Goal: Find specific page/section: Find specific page/section

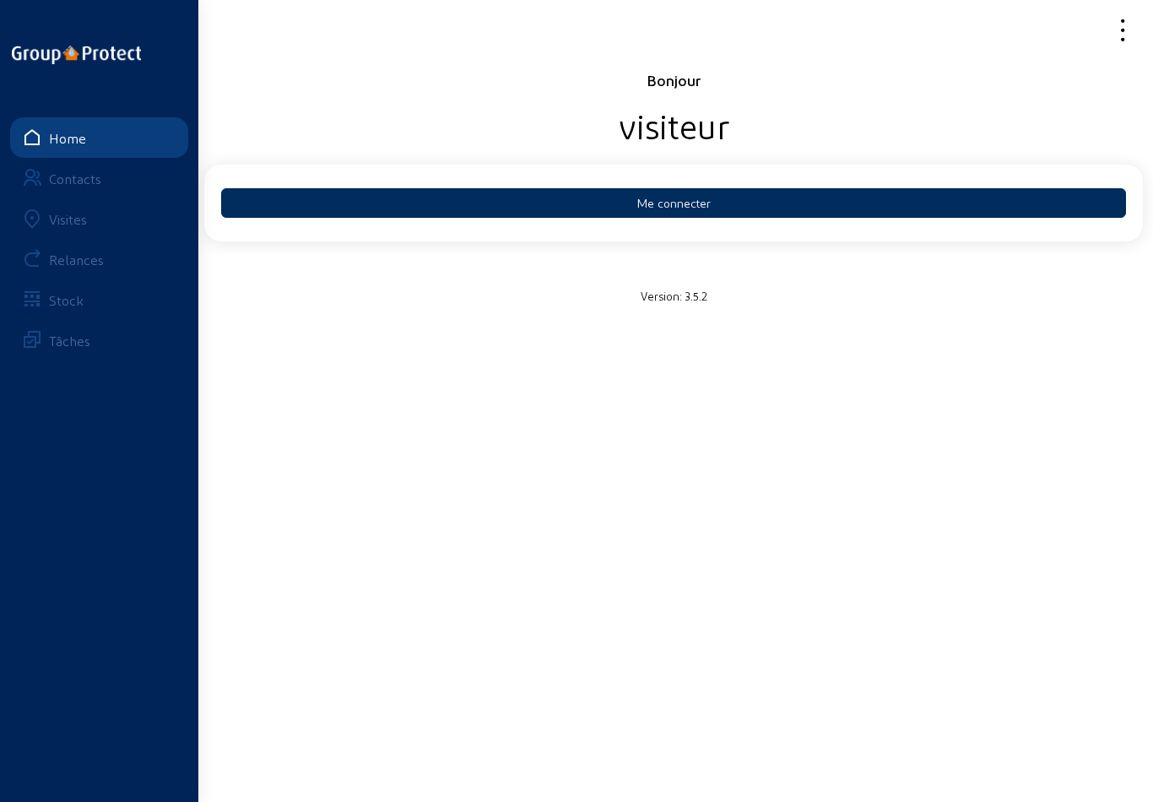
click at [745, 202] on button "Me connecter" at bounding box center [673, 203] width 905 height 30
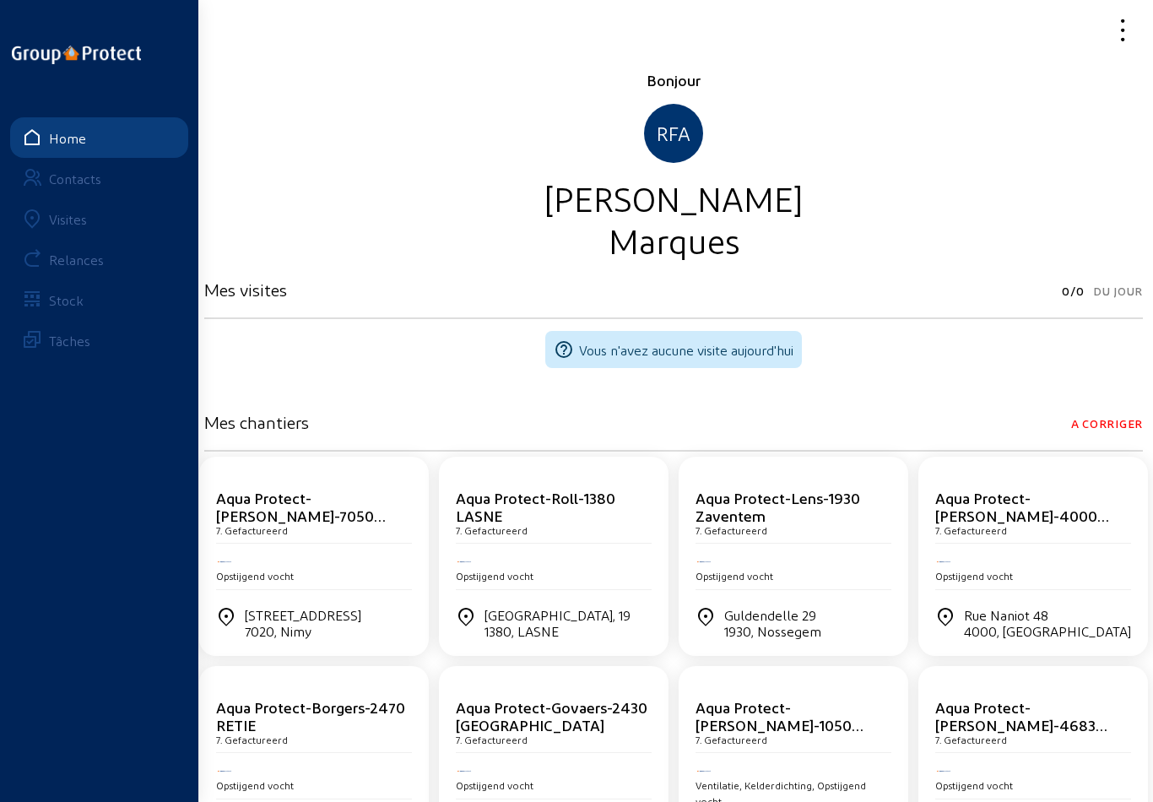
click at [62, 216] on div "Visites" at bounding box center [68, 219] width 38 height 16
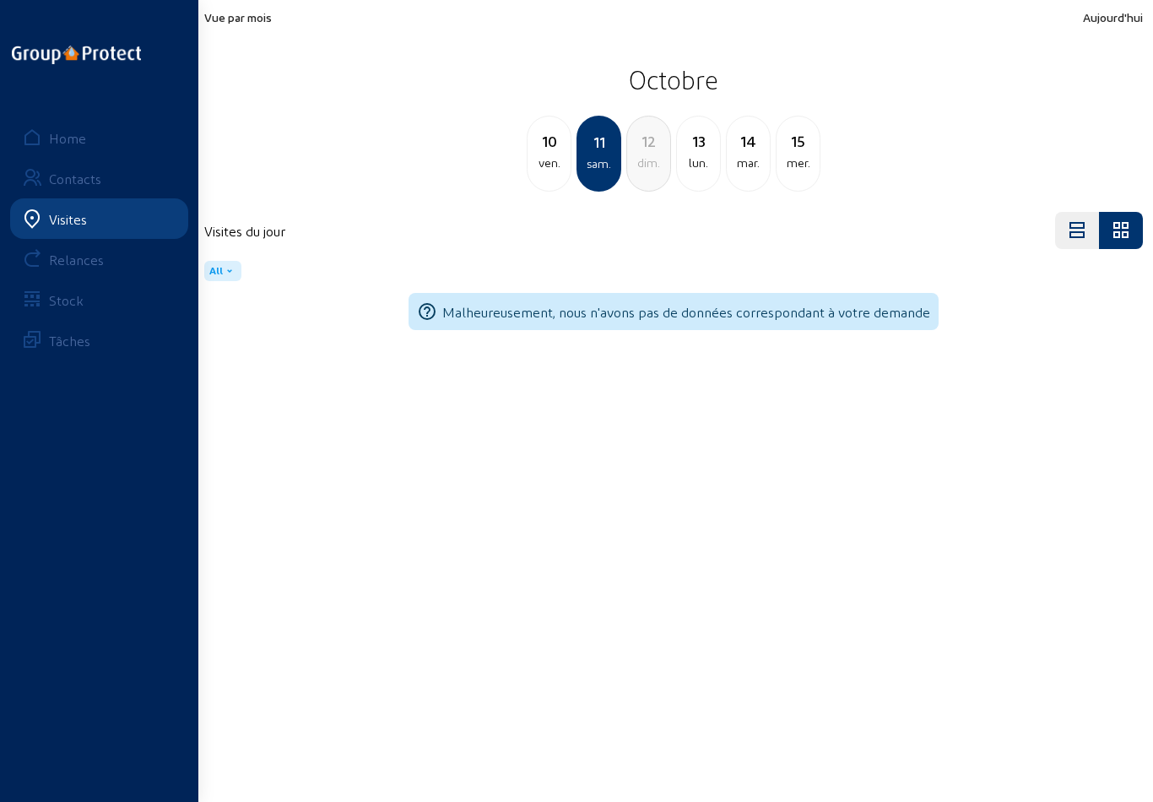
click at [705, 151] on div "13" at bounding box center [698, 141] width 43 height 24
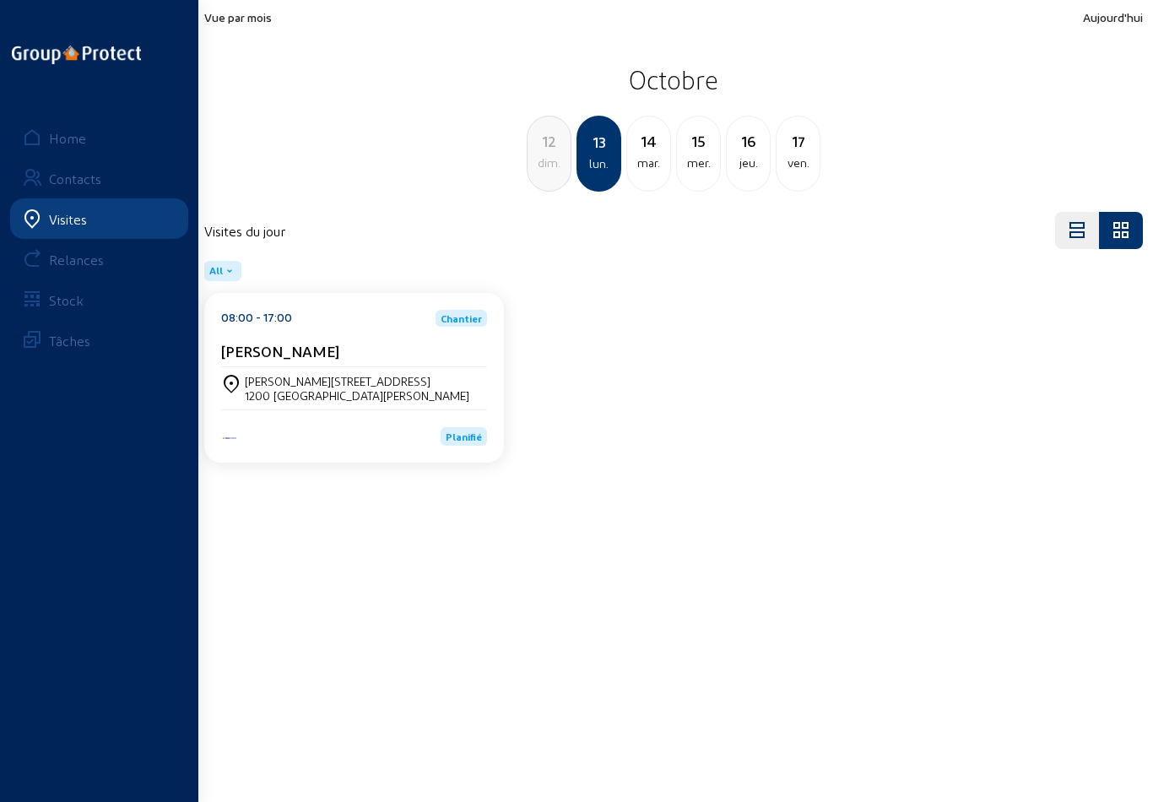
click at [646, 155] on div "mar." at bounding box center [648, 163] width 43 height 20
click at [649, 158] on div "mer." at bounding box center [648, 163] width 43 height 20
click at [549, 170] on div "mar." at bounding box center [548, 163] width 43 height 20
click at [549, 154] on div "lun." at bounding box center [548, 163] width 43 height 20
click at [465, 381] on div "[PERSON_NAME][STREET_ADDRESS][PERSON_NAME]" at bounding box center [354, 388] width 266 height 29
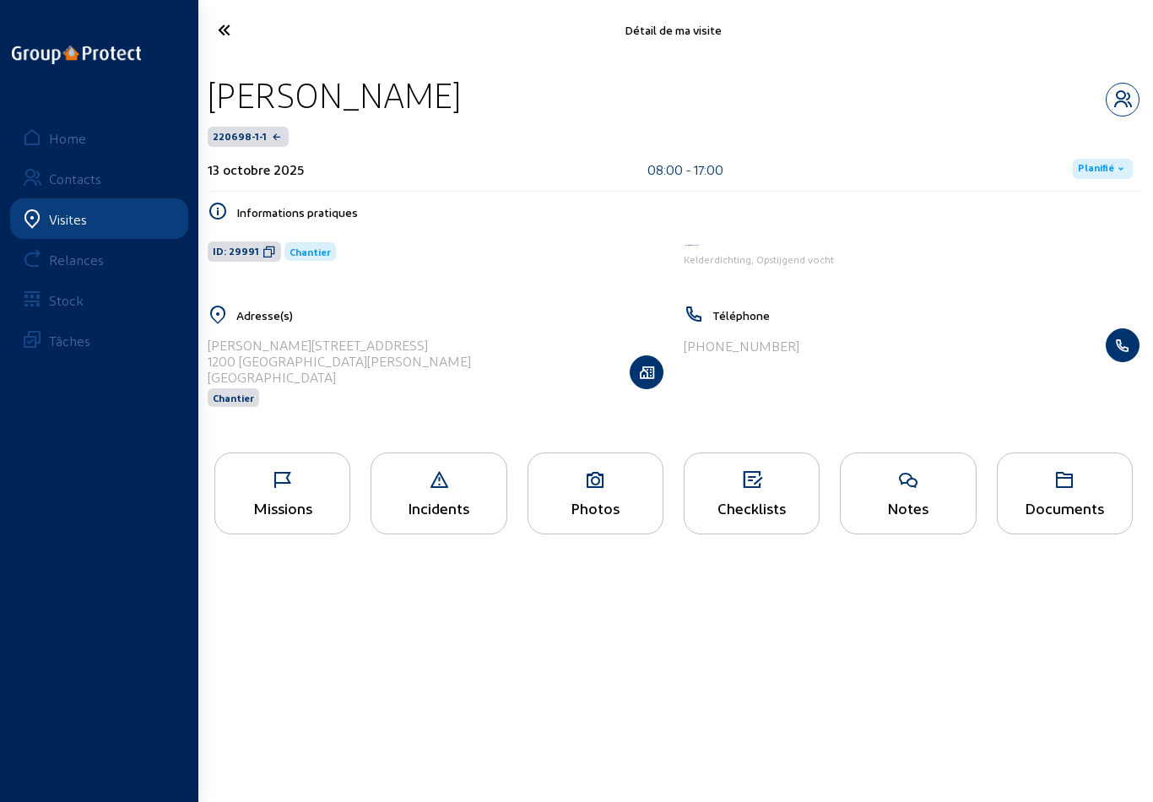
click at [278, 478] on icon at bounding box center [282, 480] width 134 height 20
